Goal: Find specific page/section: Find specific page/section

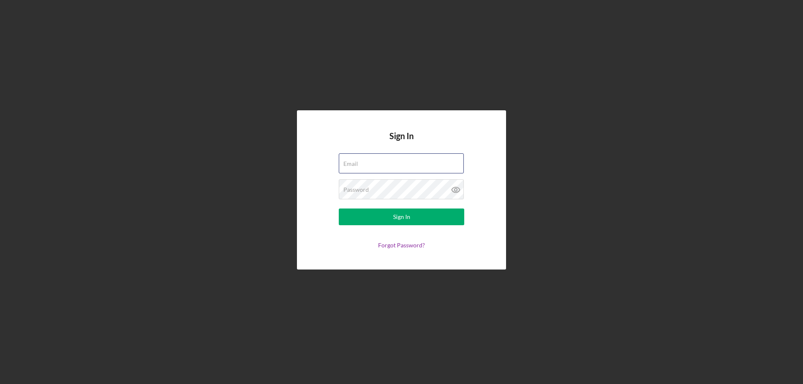
type input "[PERSON_NAME][EMAIL_ADDRESS][PERSON_NAME][DOMAIN_NAME]"
drag, startPoint x: 53, startPoint y: 151, endPoint x: 81, endPoint y: 143, distance: 29.2
click at [53, 151] on div "Sign In Email [PERSON_NAME][EMAIL_ADDRESS][PERSON_NAME][DOMAIN_NAME] Password S…" at bounding box center [401, 190] width 794 height 380
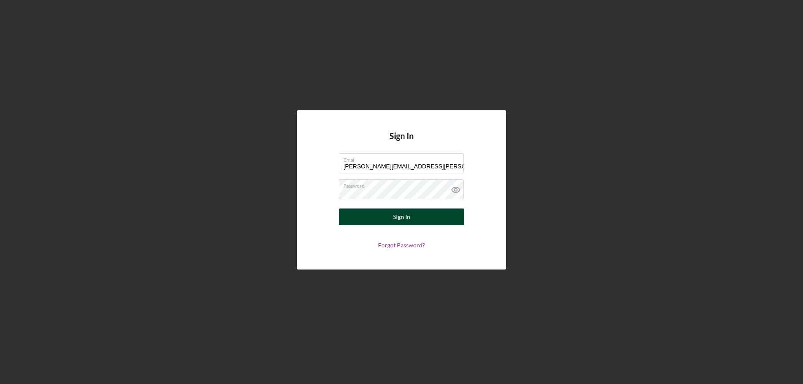
click at [379, 214] on button "Sign In" at bounding box center [401, 217] width 125 height 17
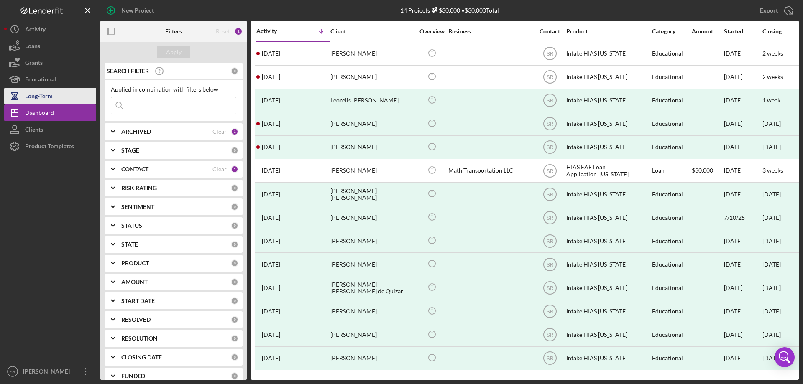
click at [59, 94] on button "Long-Term" at bounding box center [50, 96] width 92 height 17
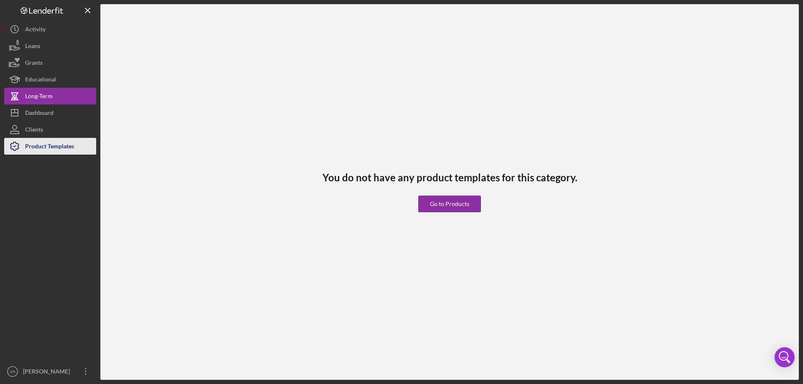
click at [40, 145] on div "Product Templates" at bounding box center [49, 147] width 49 height 19
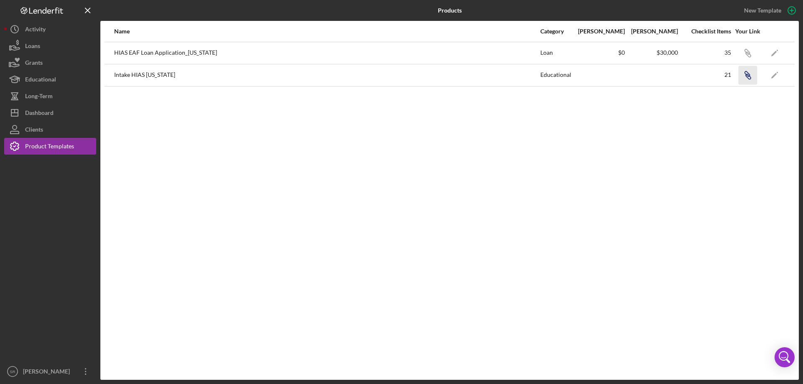
click at [748, 72] on icon "button" at bounding box center [746, 73] width 5 height 5
